Goal: Transaction & Acquisition: Purchase product/service

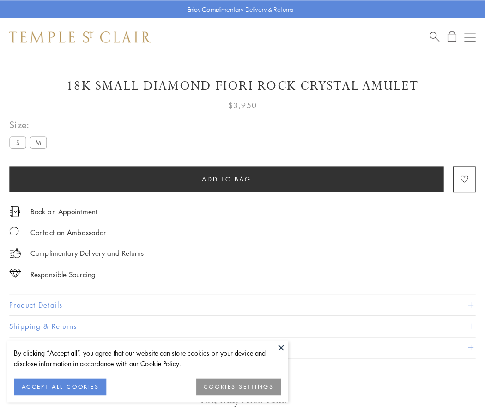
scroll to position [40, 0]
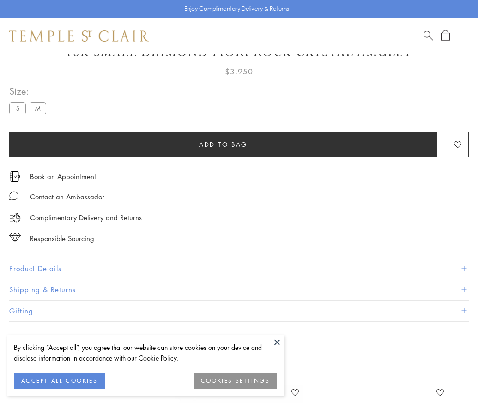
click at [223, 144] on span "Add to bag" at bounding box center [223, 145] width 49 height 10
